Goal: Task Accomplishment & Management: Use online tool/utility

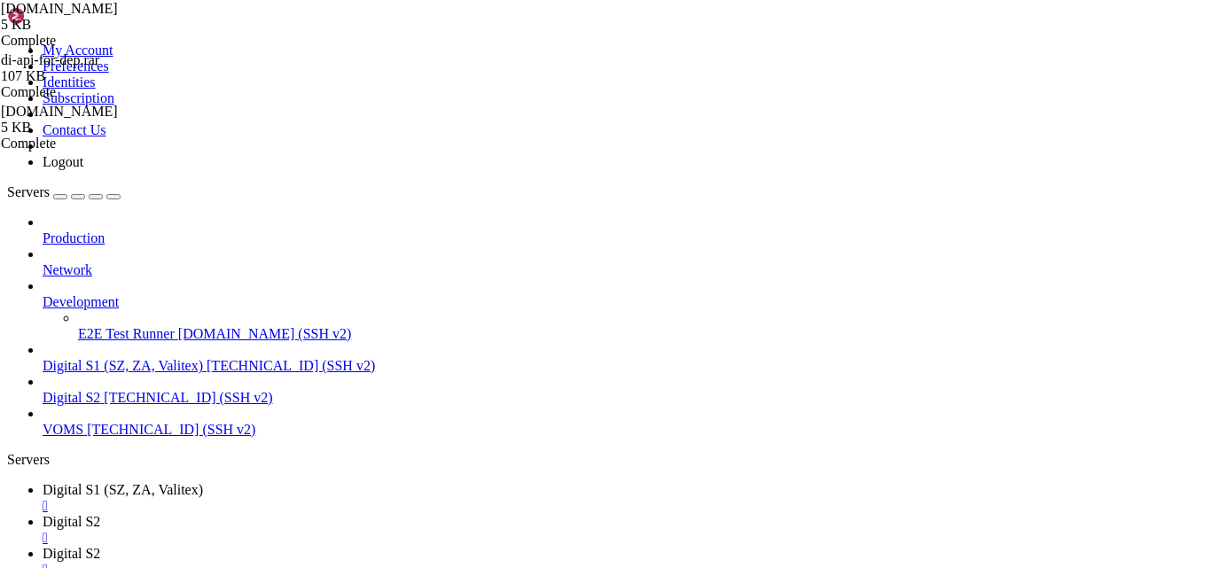
scroll to position [181, 0]
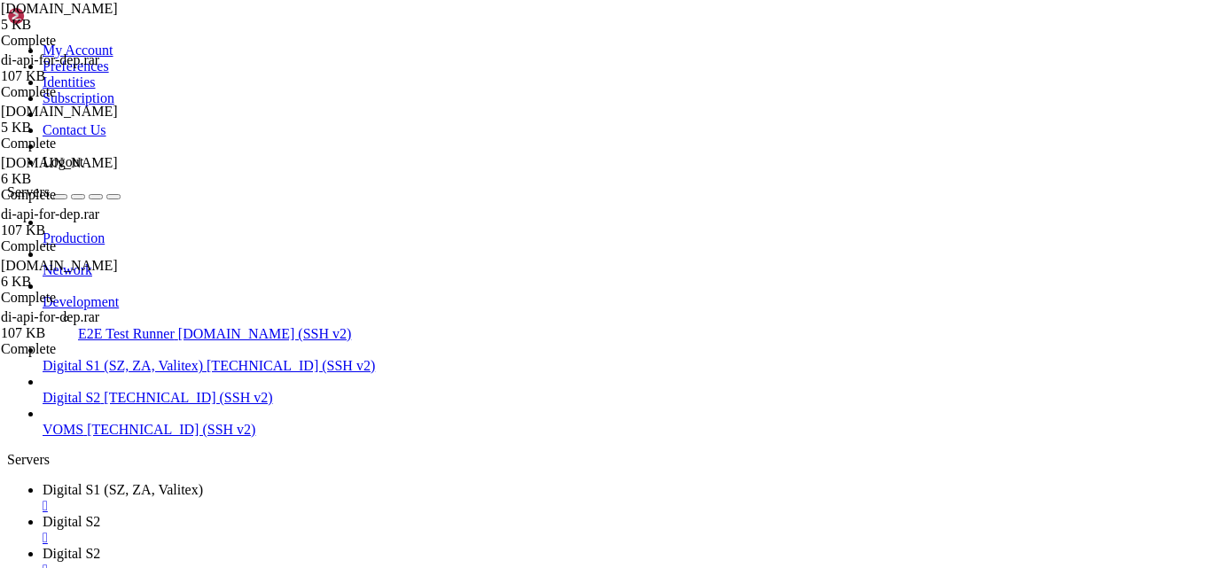
click at [118, 170] on span "[DOMAIN_NAME]" at bounding box center [59, 162] width 117 height 15
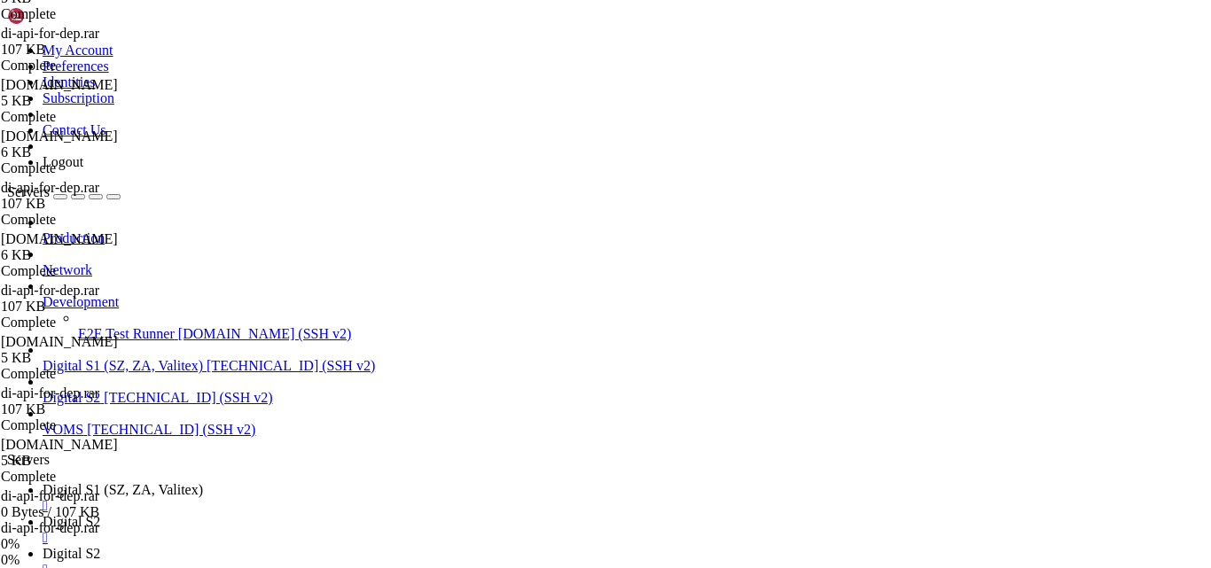
click at [1210, 502] on div "[DOMAIN_NAME] 5 KB Complete di-api-for-dep.rar 107 KB Complete [DOMAIN_NAME] 5 …" at bounding box center [605, 284] width 1211 height 568
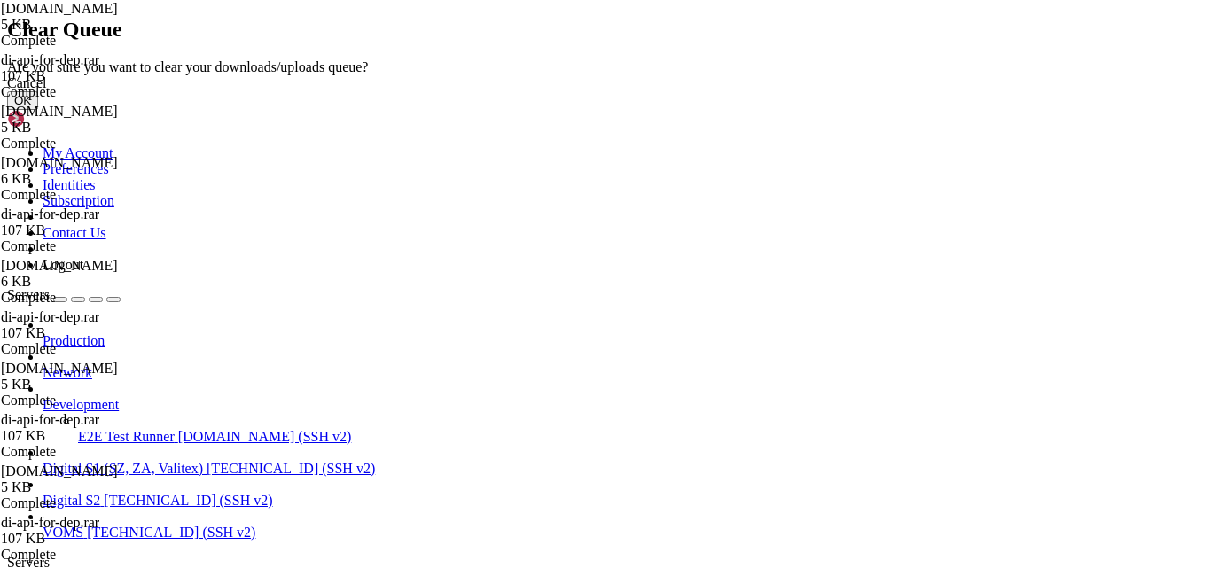
click at [38, 110] on button "OK" at bounding box center [22, 100] width 31 height 19
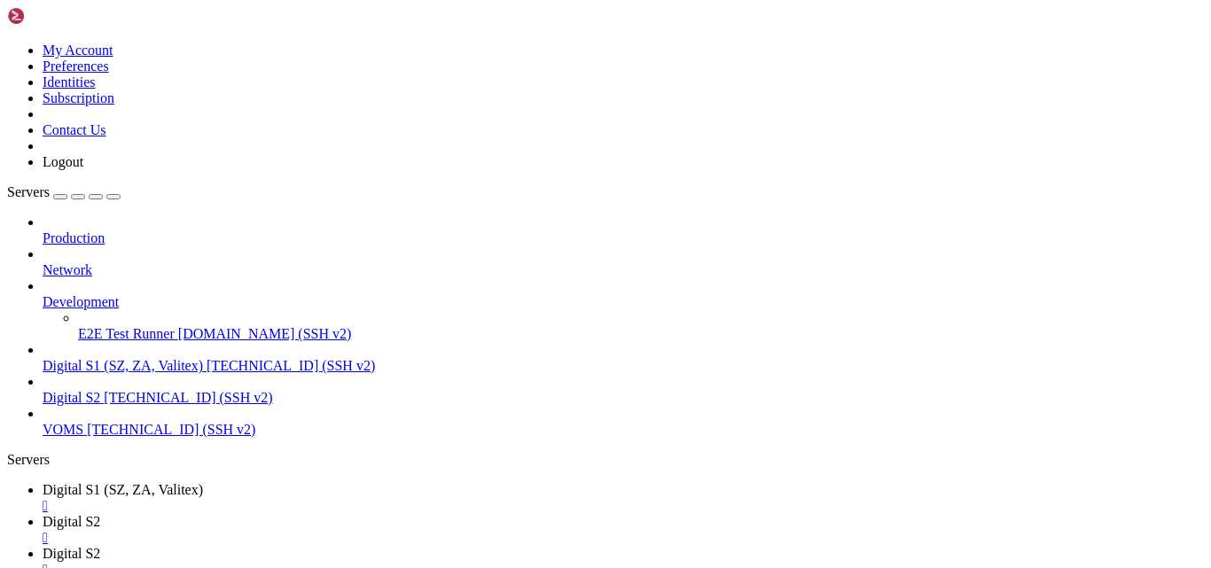
click at [203, 482] on span "Digital S1 (SZ, ZA, Valitex)" at bounding box center [123, 489] width 160 height 15
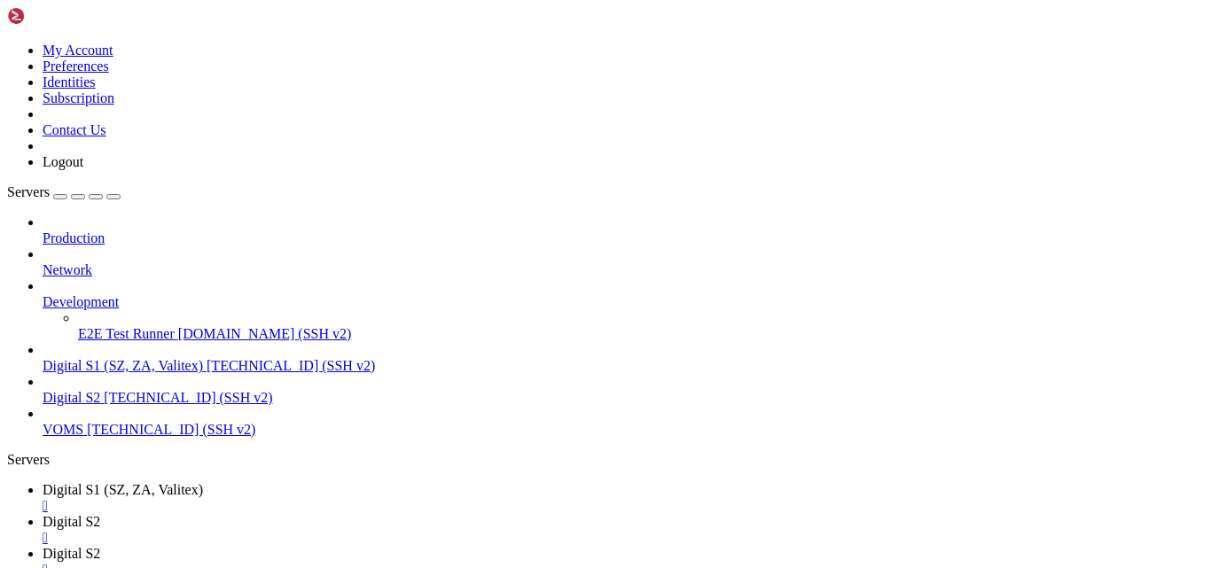
type input "/var/www/digitalinvoicing"
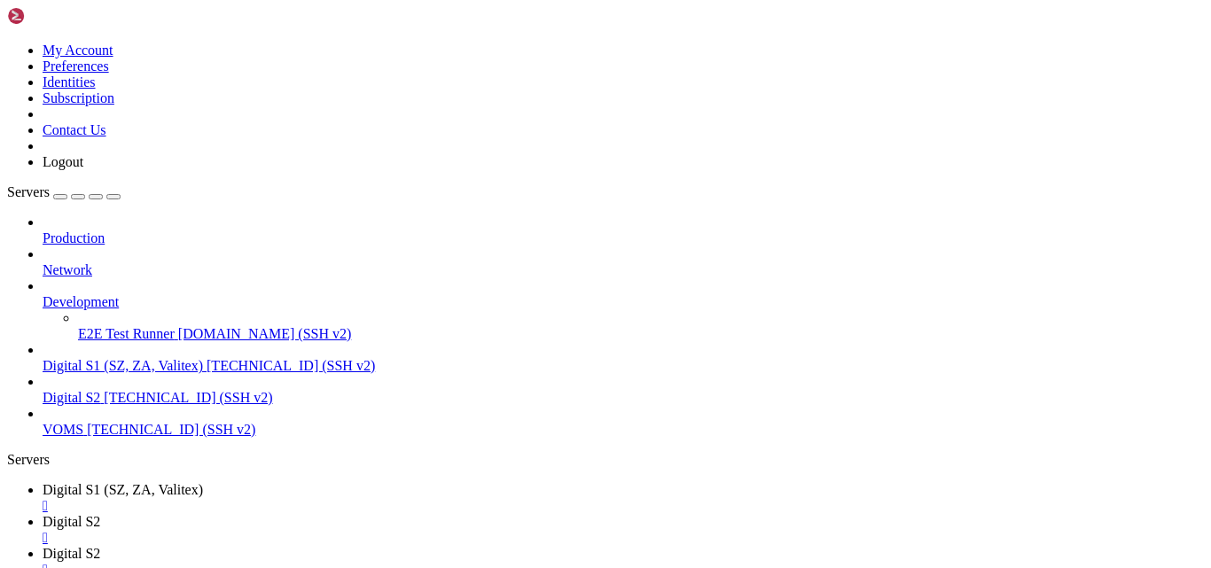
scroll to position [723, 0]
